Goal: Transaction & Acquisition: Register for event/course

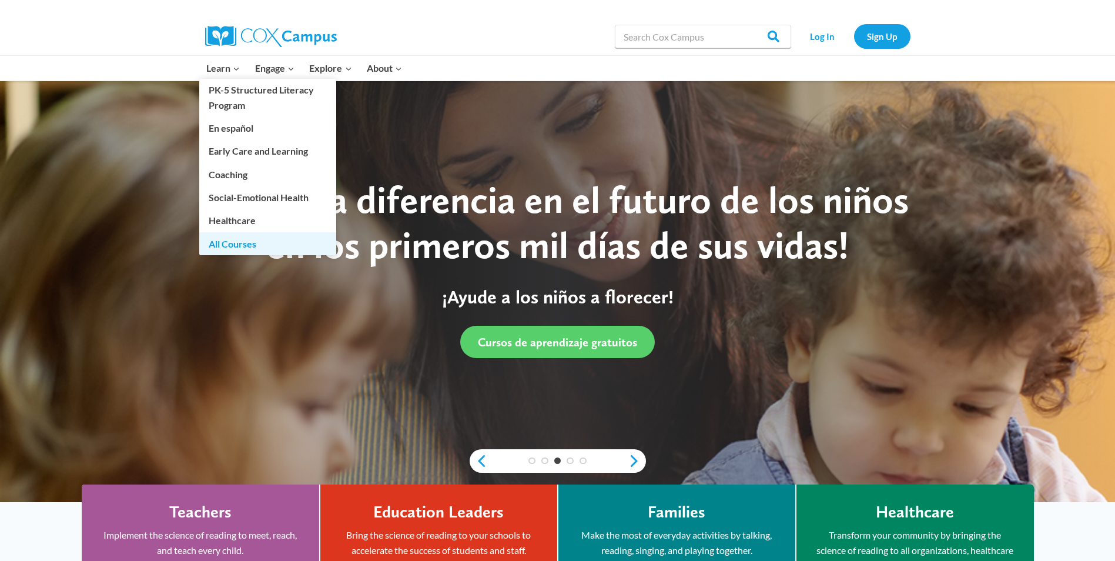
click at [236, 246] on link "All Courses" at bounding box center [267, 243] width 137 height 22
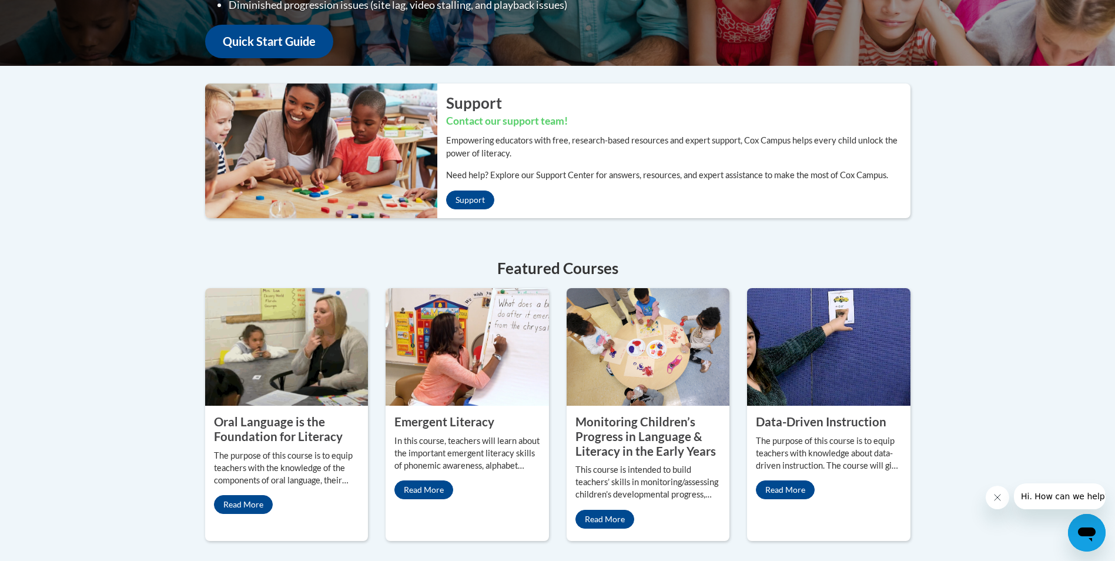
scroll to position [412, 0]
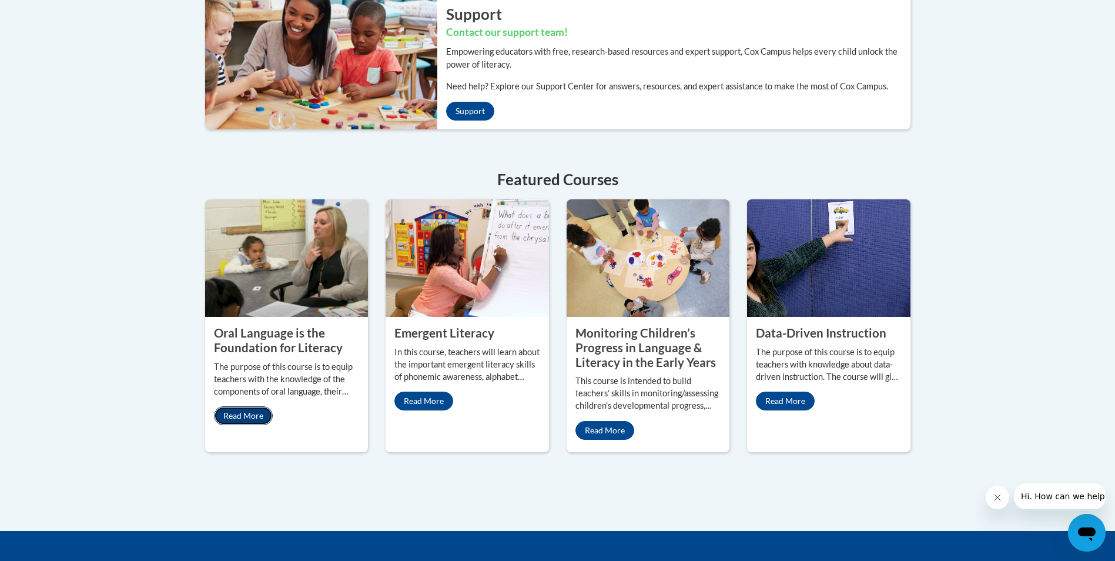
click at [250, 414] on link "Read More" at bounding box center [243, 415] width 59 height 19
click at [442, 400] on link "Read More" at bounding box center [423, 401] width 59 height 19
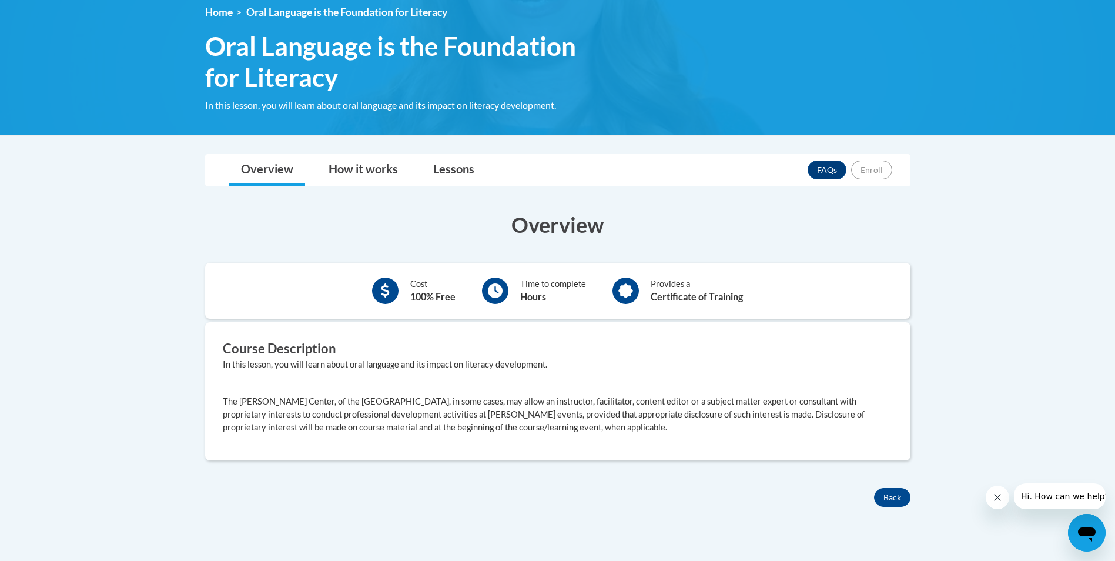
scroll to position [176, 0]
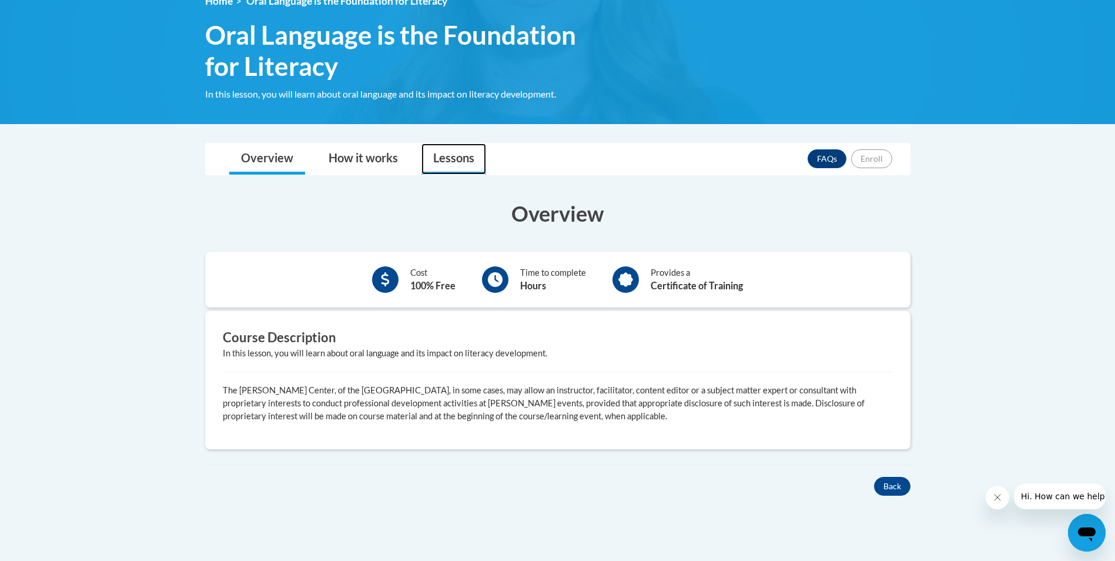
click at [431, 155] on link "Lessons" at bounding box center [454, 158] width 65 height 31
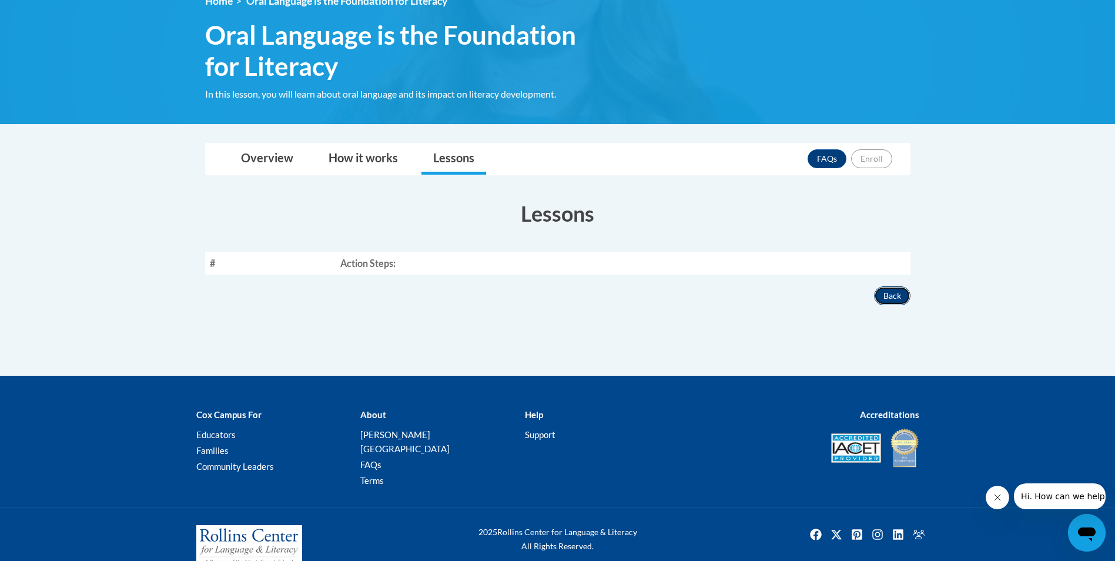
click at [899, 299] on button "Back" at bounding box center [892, 295] width 36 height 19
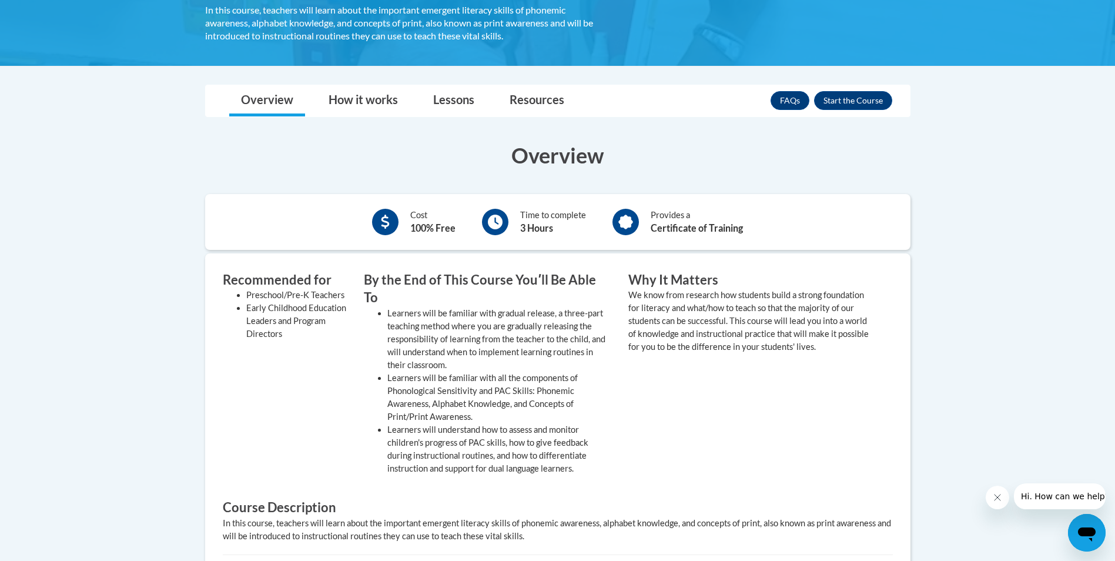
scroll to position [235, 0]
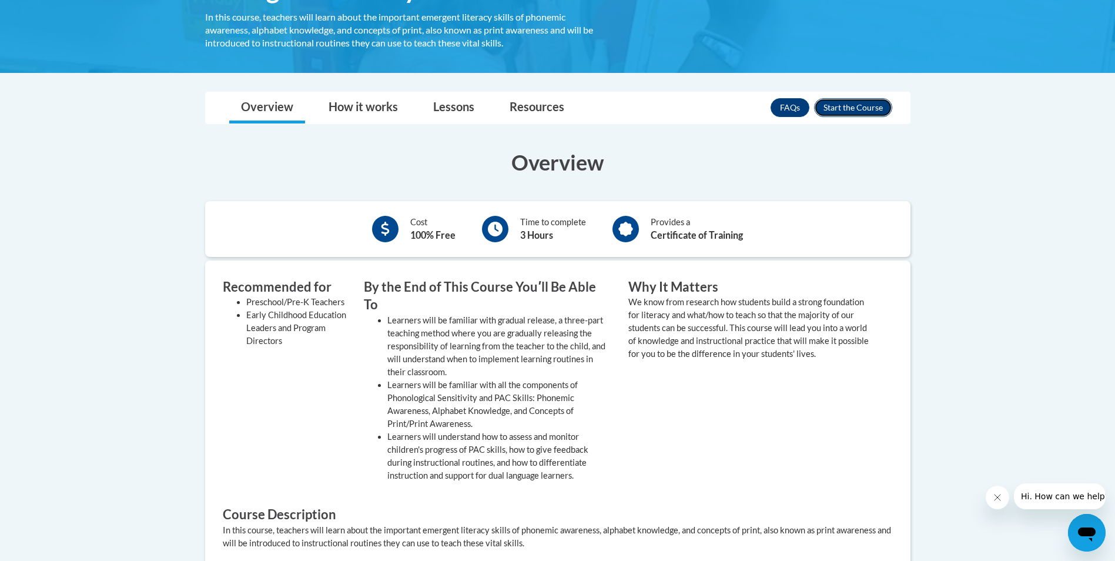
click at [850, 105] on button "Enroll" at bounding box center [853, 107] width 78 height 19
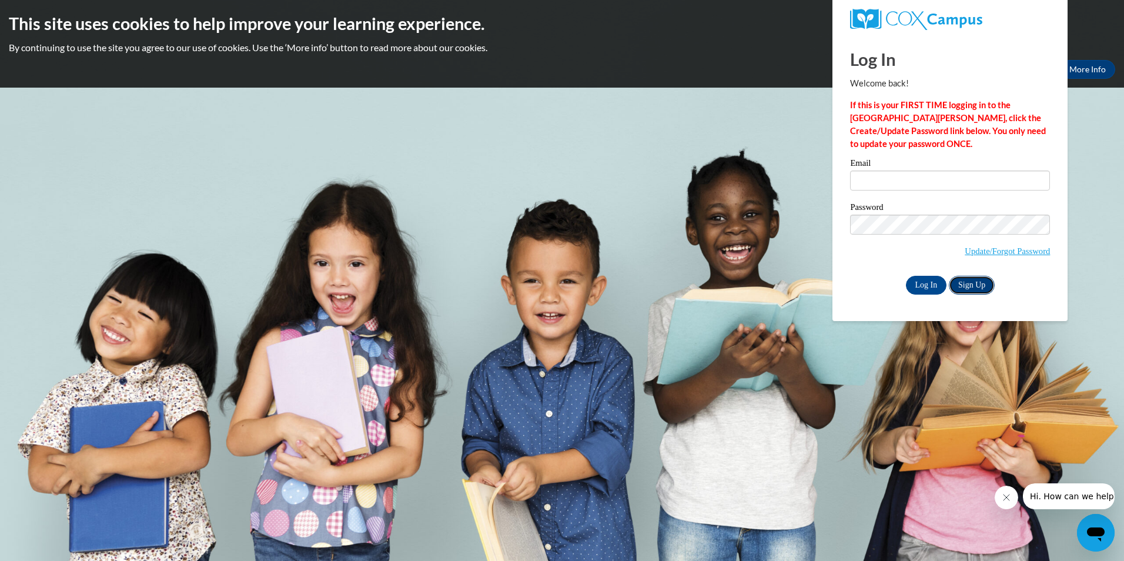
click at [969, 283] on link "Sign Up" at bounding box center [972, 285] width 46 height 19
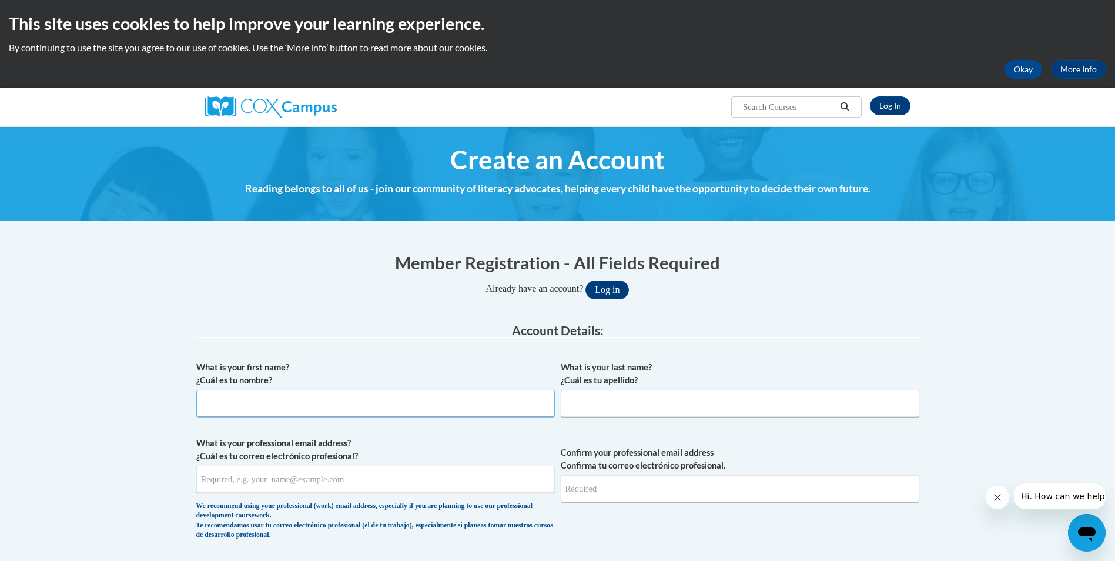
click at [366, 414] on input "What is your first name? ¿Cuál es tu nombre?" at bounding box center [375, 403] width 359 height 27
type input "[PERSON_NAME]"
click at [225, 476] on input "What is your professional email address? ¿Cuál es tu correo electrónico profesi…" at bounding box center [375, 479] width 359 height 27
type input "[EMAIL_ADDRESS][DOMAIN_NAME]"
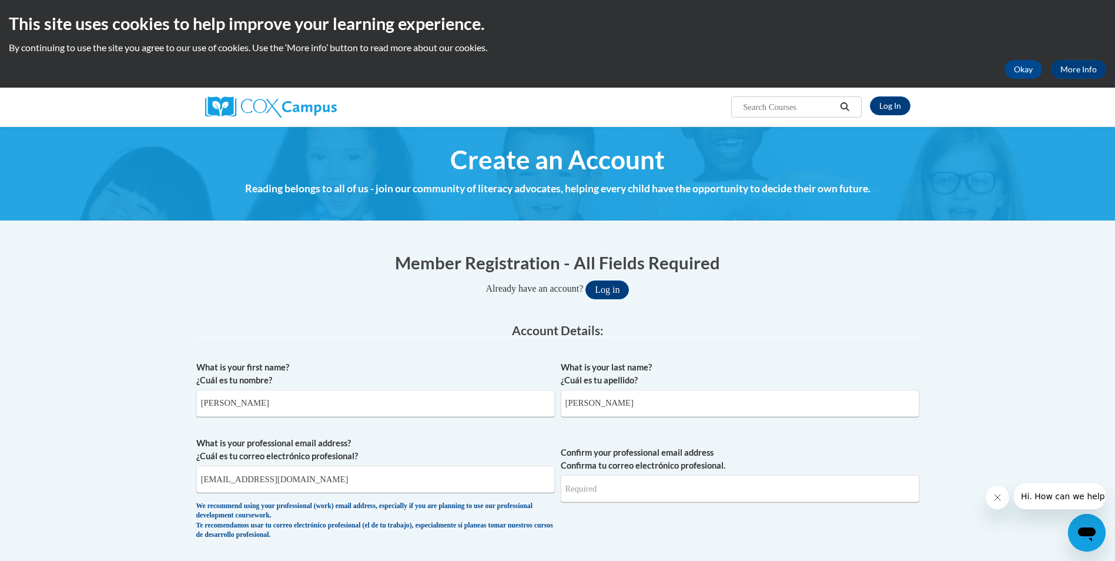
type input "[EMAIL_ADDRESS][DOMAIN_NAME]"
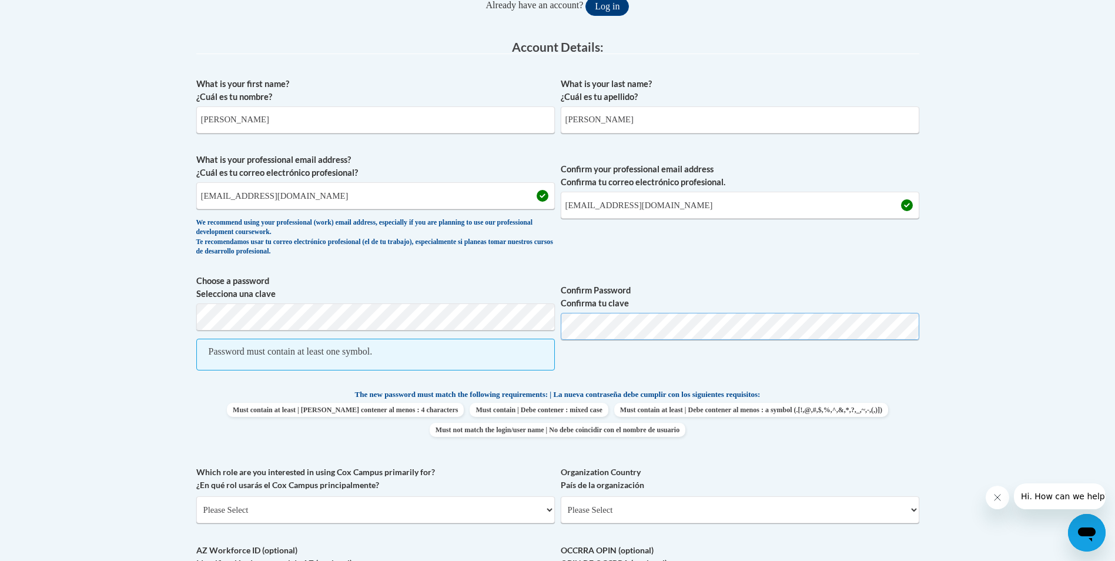
scroll to position [353, 0]
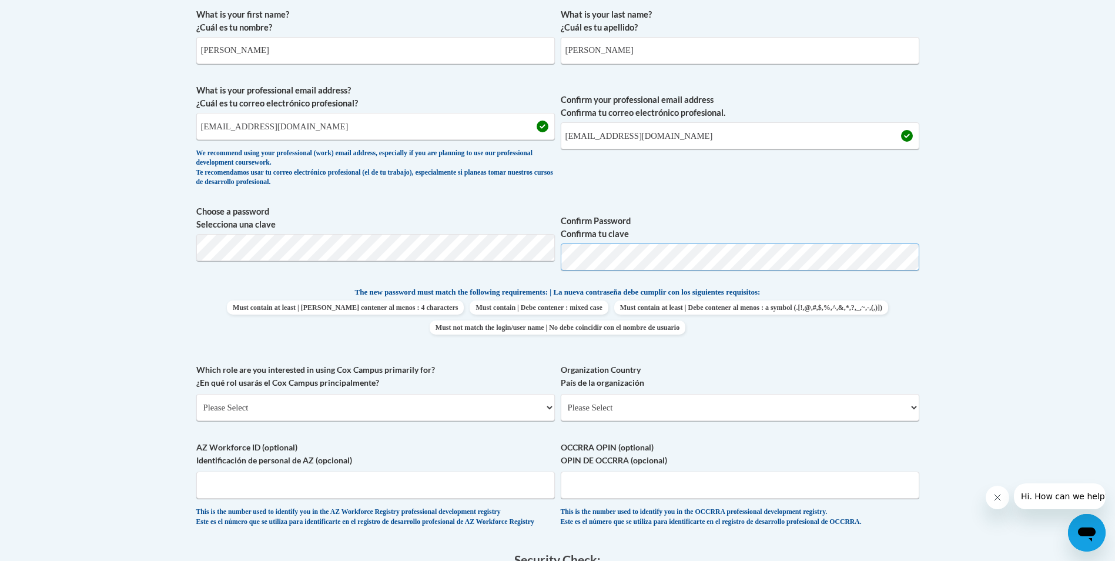
click at [559, 256] on span "Choose a password Selecciona una clave Confirm Password Confirma tu clave" at bounding box center [557, 242] width 723 height 75
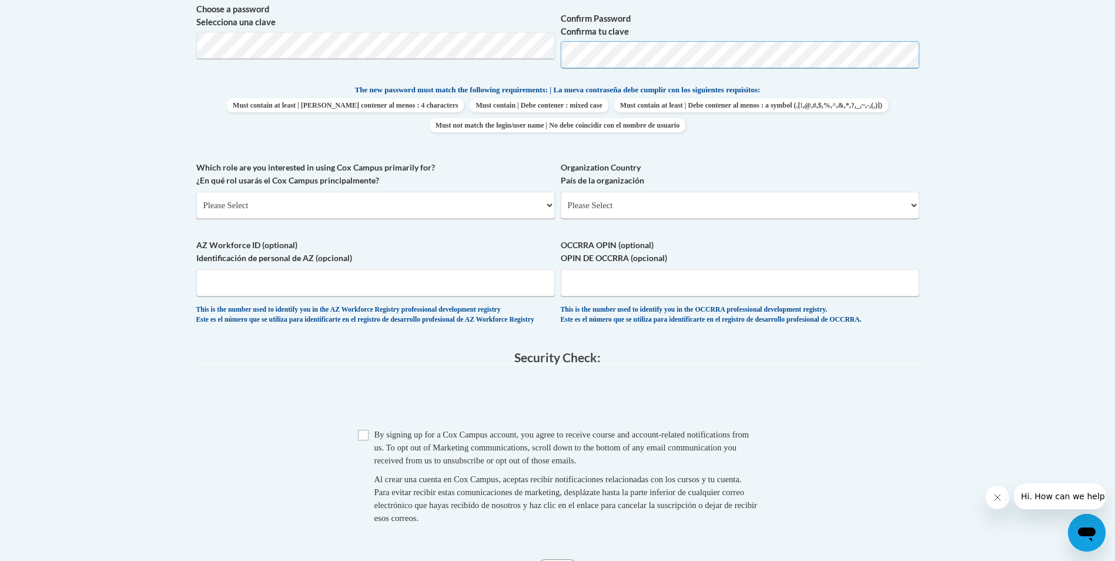
scroll to position [588, 0]
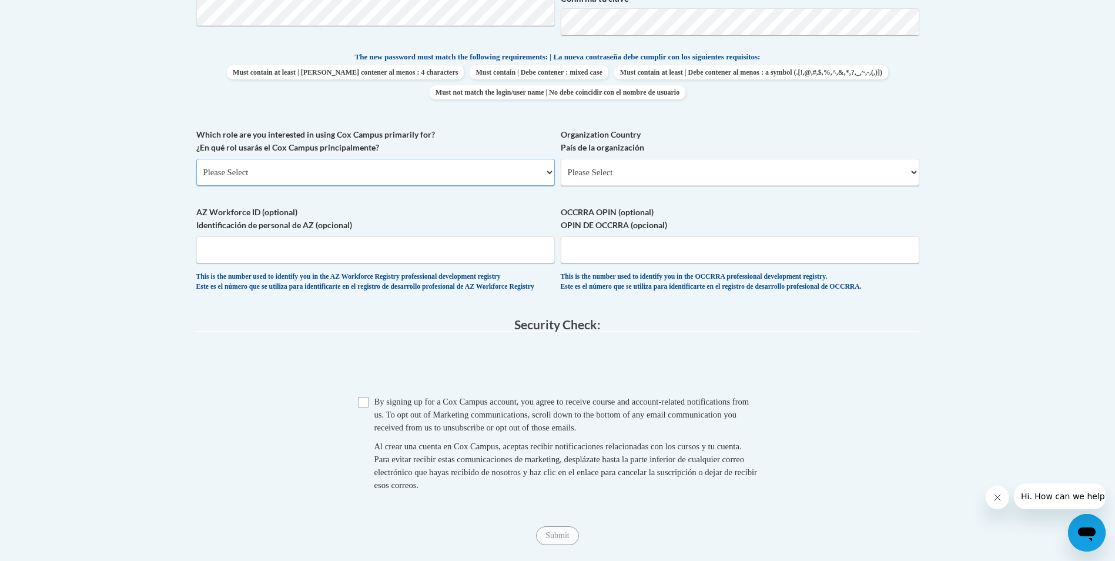
click at [227, 170] on select "Please Select College/University | Colegio/Universidad Community/Nonprofit Part…" at bounding box center [375, 172] width 359 height 27
